Goal: Task Accomplishment & Management: Manage account settings

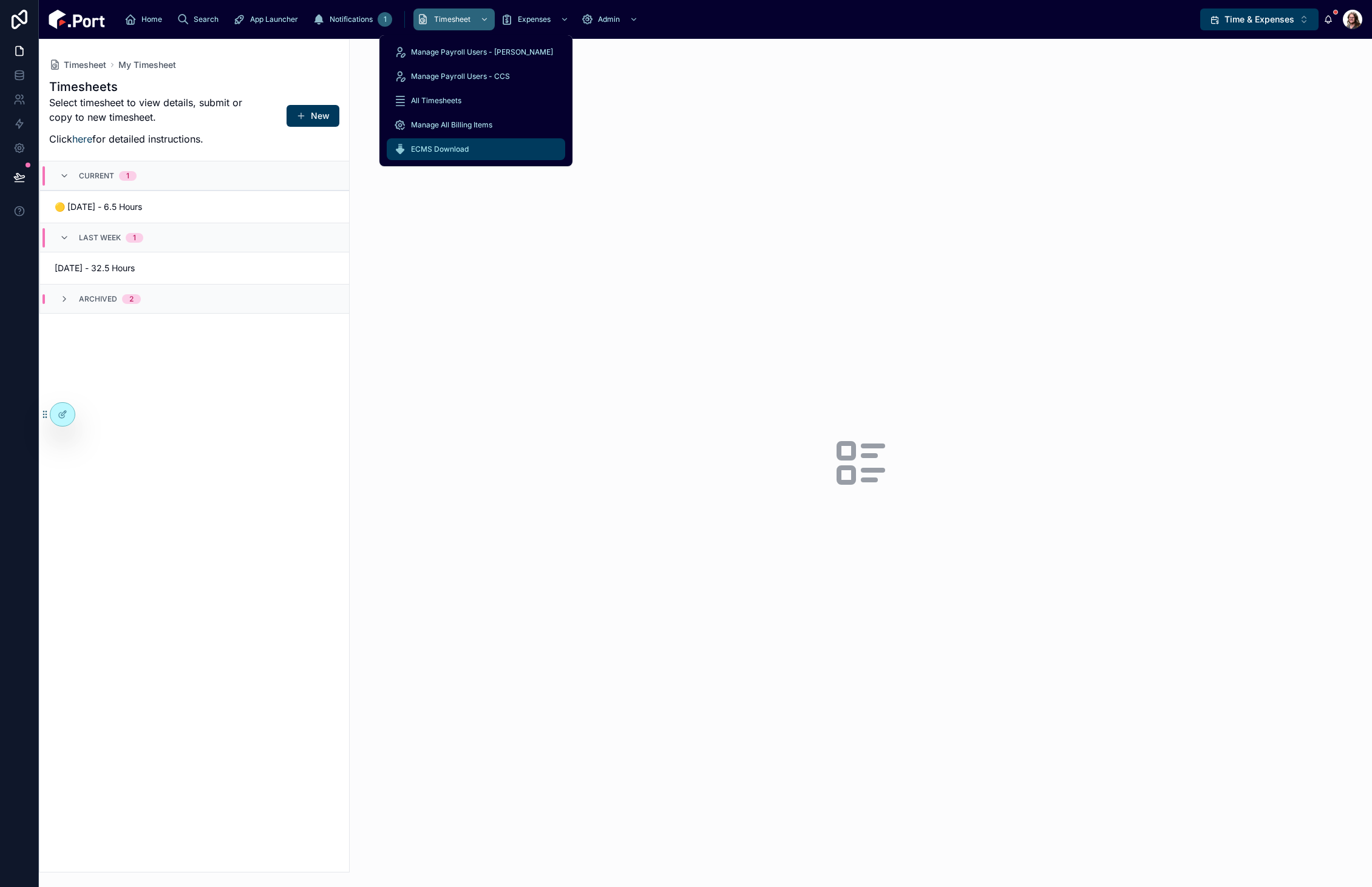
click at [460, 149] on span "ECMS Download" at bounding box center [440, 149] width 57 height 10
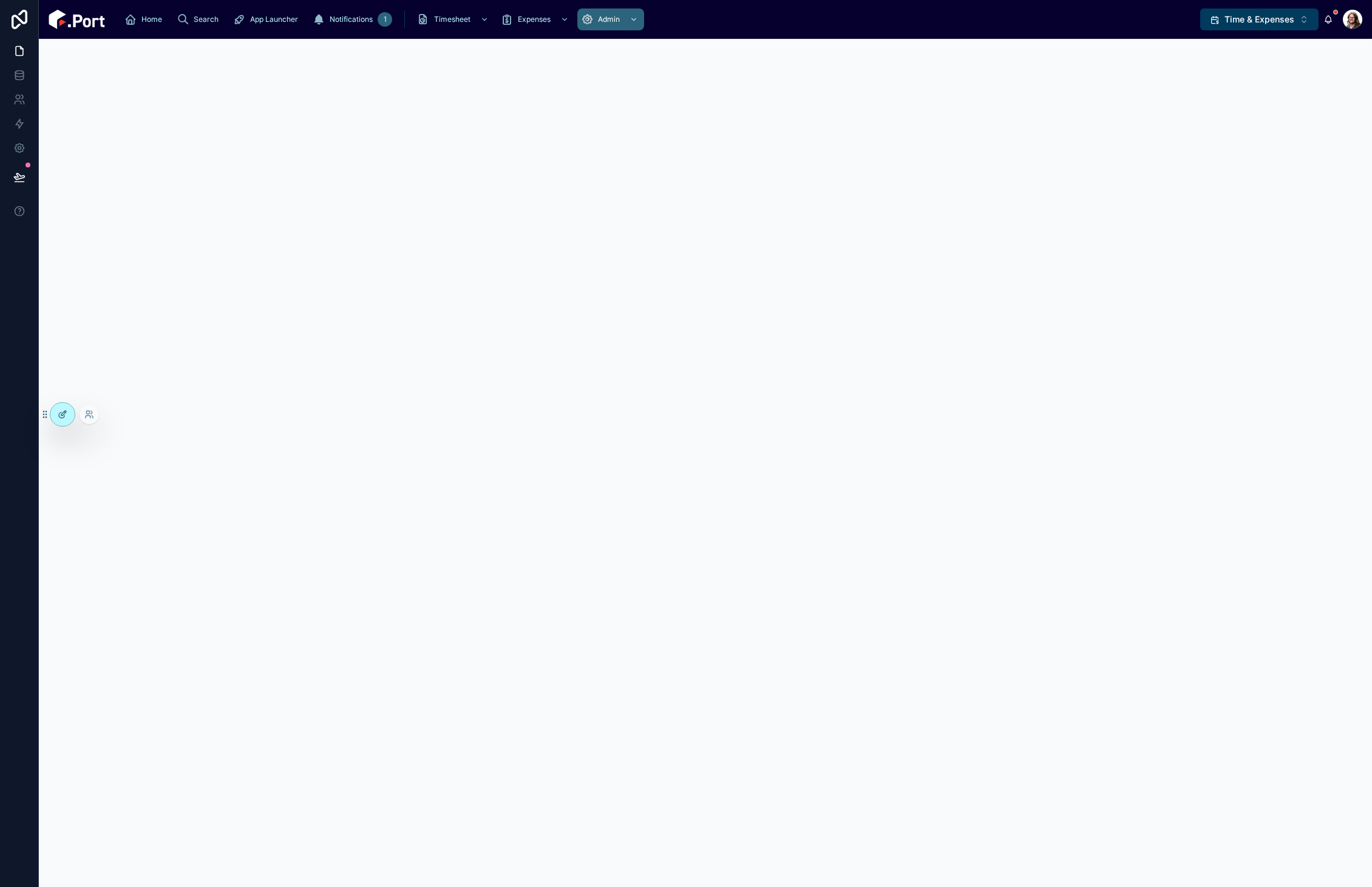
click at [59, 419] on icon at bounding box center [62, 414] width 10 height 10
